Goal: Entertainment & Leisure: Browse casually

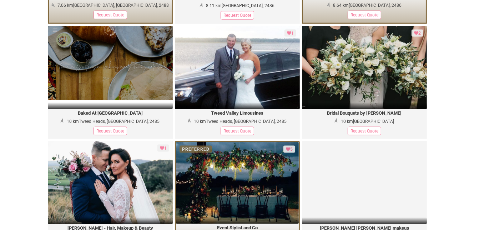
scroll to position [799, 0]
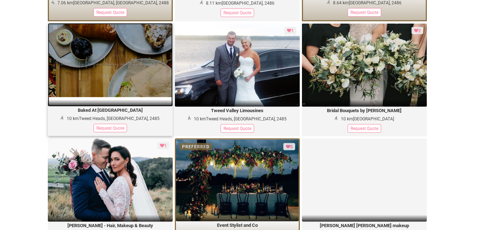
click at [132, 53] on img at bounding box center [110, 65] width 125 height 84
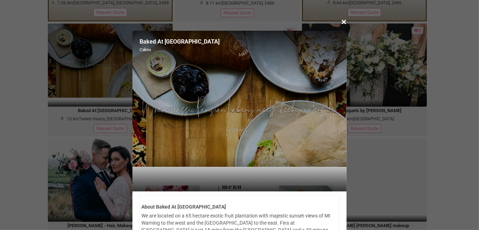
click at [341, 156] on div at bounding box center [239, 174] width 214 height 36
click at [345, 25] on span "×" at bounding box center [343, 22] width 5 height 12
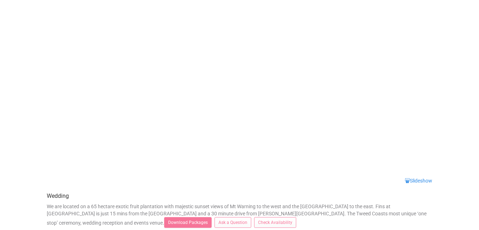
scroll to position [30, 0]
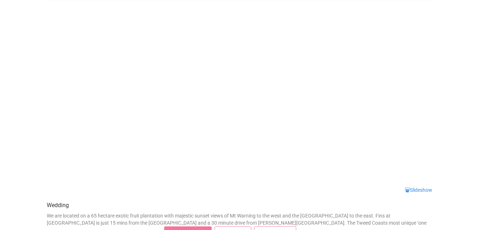
click at [416, 185] on div "Slideshow" at bounding box center [239, 99] width 396 height 187
click at [416, 192] on link "Slideshow" at bounding box center [418, 190] width 27 height 6
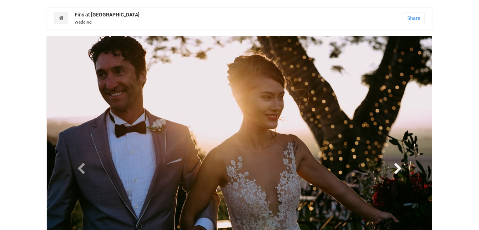
click at [403, 167] on span at bounding box center [398, 168] width 11 height 11
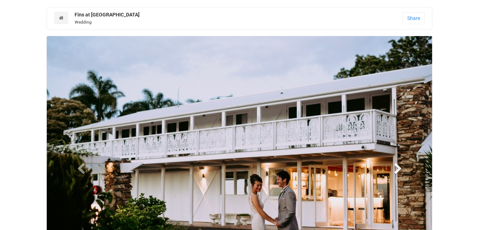
click at [403, 167] on span at bounding box center [398, 168] width 11 height 11
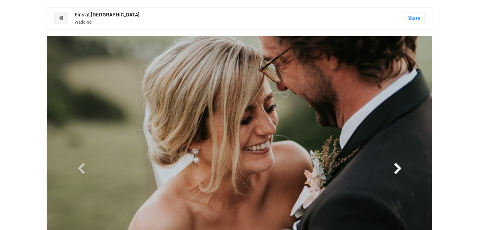
click at [403, 167] on span at bounding box center [398, 168] width 11 height 11
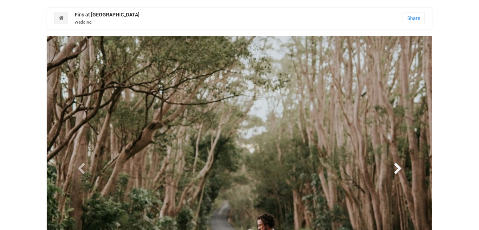
click at [403, 167] on span at bounding box center [398, 168] width 11 height 11
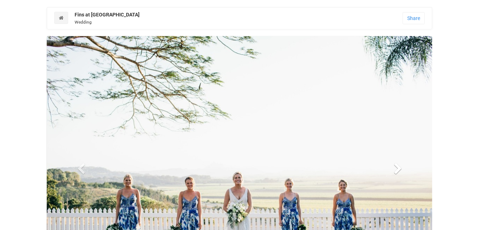
click at [403, 167] on span at bounding box center [398, 168] width 11 height 11
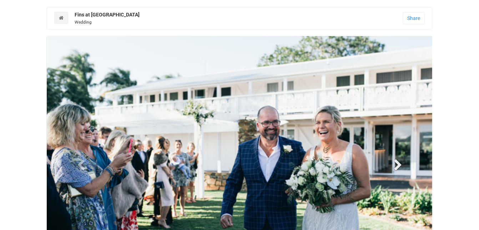
click at [403, 167] on span at bounding box center [398, 164] width 11 height 11
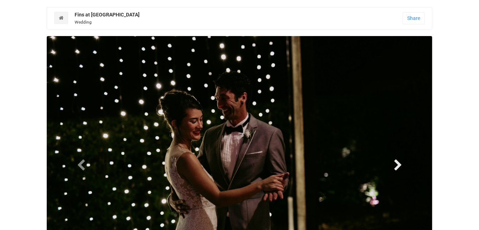
click at [403, 167] on span at bounding box center [398, 164] width 11 height 11
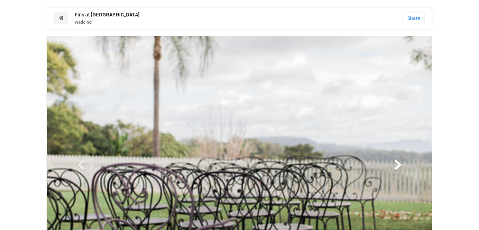
click at [402, 167] on span at bounding box center [398, 164] width 11 height 11
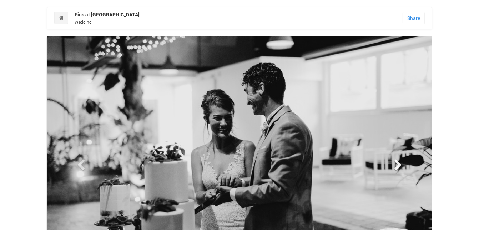
click at [396, 166] on span at bounding box center [398, 164] width 11 height 11
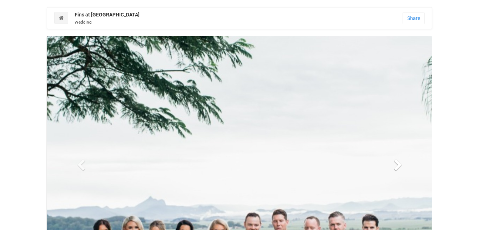
click at [396, 166] on span at bounding box center [398, 164] width 11 height 11
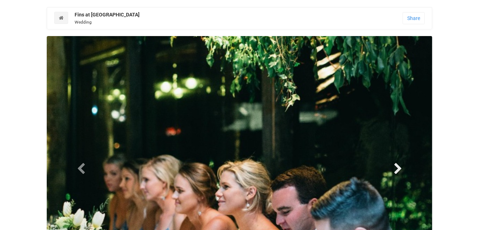
click at [397, 166] on span at bounding box center [398, 168] width 11 height 11
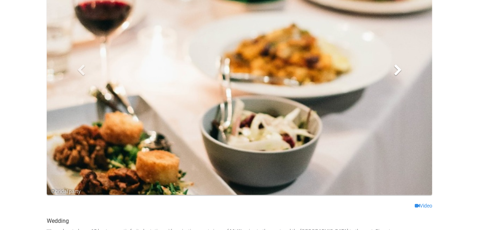
scroll to position [101, 0]
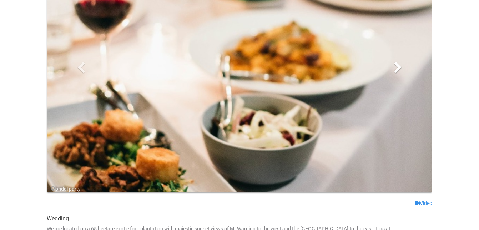
drag, startPoint x: 397, startPoint y: 166, endPoint x: 403, endPoint y: 91, distance: 75.6
click at [398, 64] on span at bounding box center [398, 67] width 11 height 11
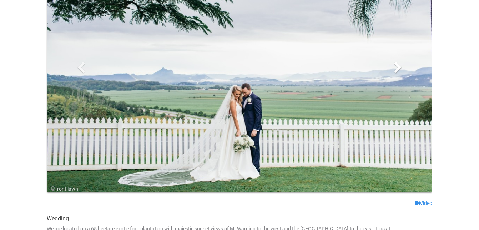
click at [398, 64] on span at bounding box center [398, 67] width 11 height 11
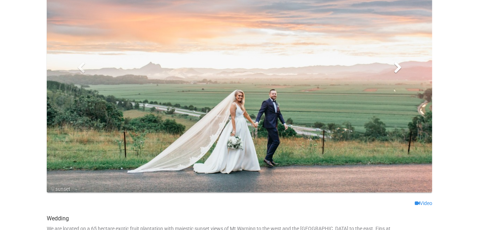
click at [398, 64] on span at bounding box center [398, 67] width 11 height 11
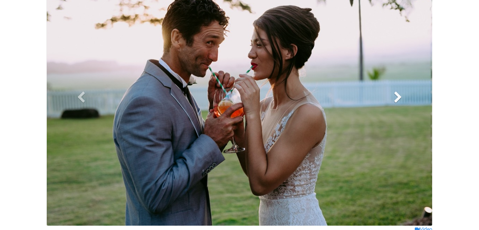
scroll to position [67, 0]
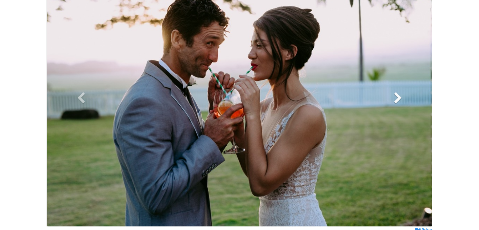
click at [401, 99] on span at bounding box center [398, 97] width 11 height 11
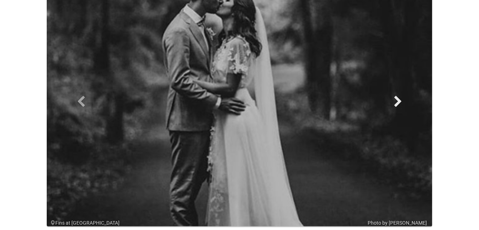
click at [401, 99] on span at bounding box center [398, 101] width 11 height 11
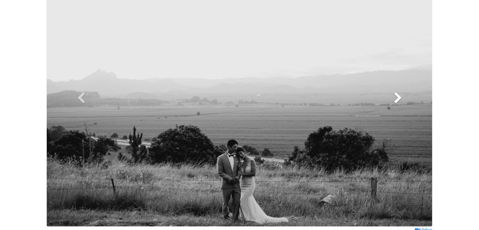
click at [401, 99] on span at bounding box center [398, 97] width 11 height 11
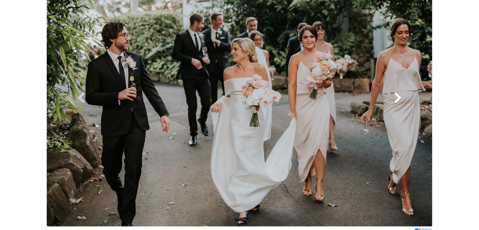
click at [401, 99] on span at bounding box center [398, 97] width 11 height 11
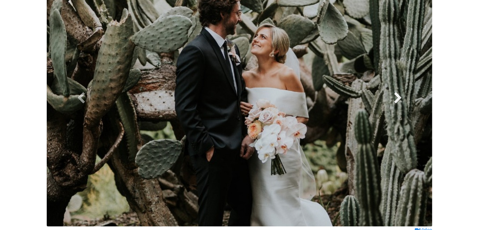
click at [401, 99] on span at bounding box center [398, 97] width 11 height 11
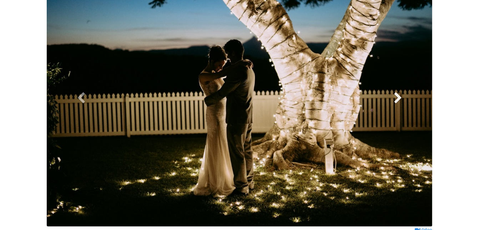
click at [401, 99] on span at bounding box center [398, 97] width 11 height 11
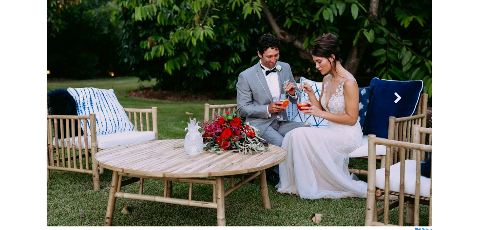
click at [401, 99] on span at bounding box center [398, 97] width 11 height 11
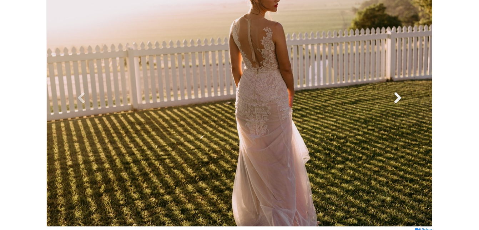
click at [401, 99] on span at bounding box center [398, 97] width 11 height 11
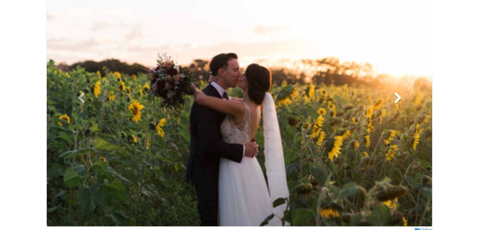
click at [401, 99] on span at bounding box center [398, 97] width 11 height 11
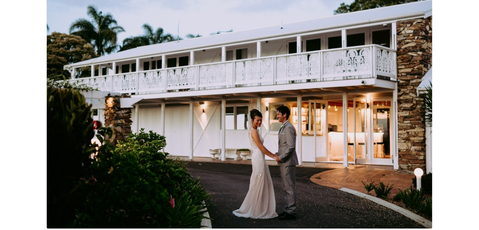
scroll to position [0, 0]
